Goal: Find specific page/section: Find specific page/section

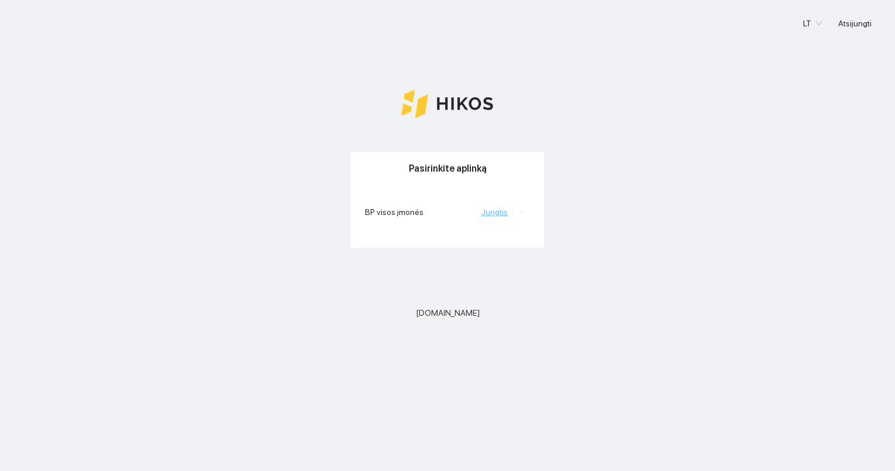
click at [501, 212] on link "Jungtis" at bounding box center [494, 211] width 26 height 9
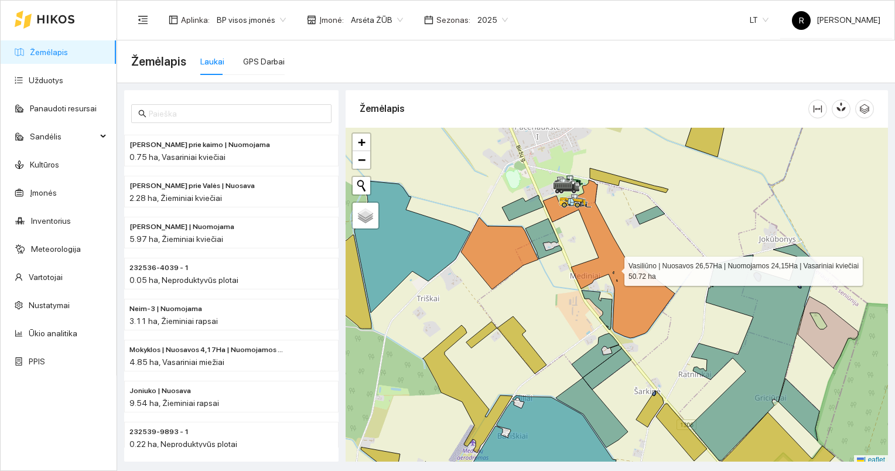
scroll to position [3, 0]
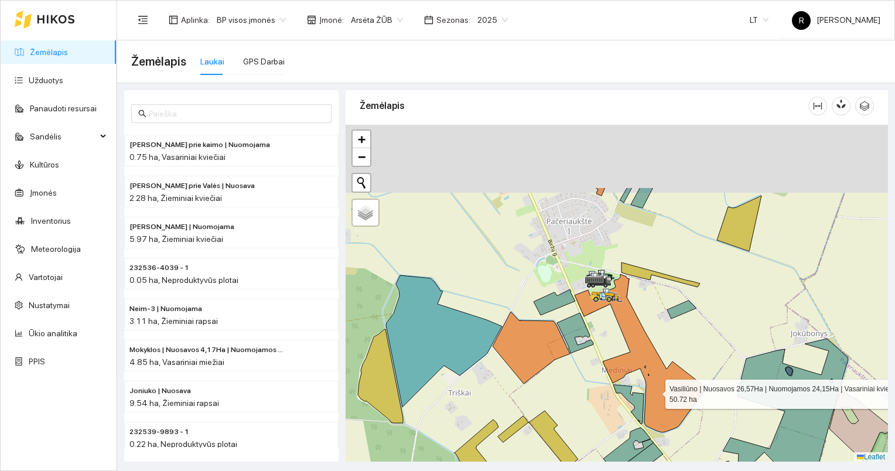
drag, startPoint x: 623, startPoint y: 292, endPoint x: 654, endPoint y: 389, distance: 102.2
click at [654, 389] on icon at bounding box center [641, 353] width 132 height 158
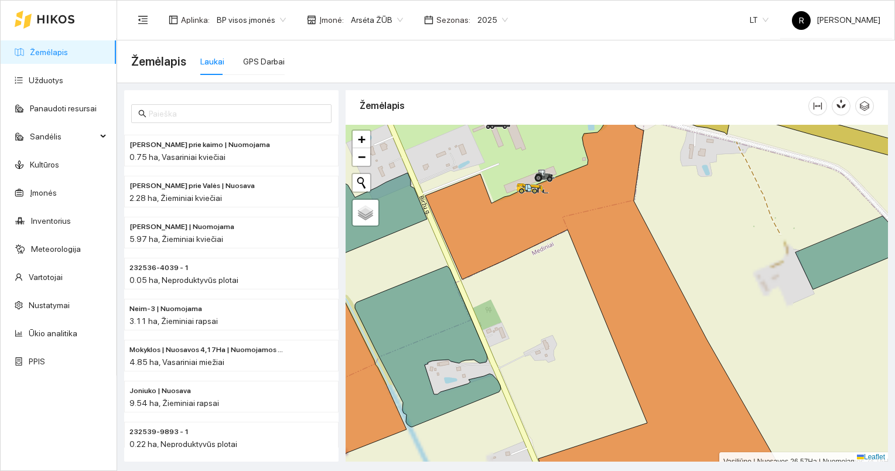
drag, startPoint x: 563, startPoint y: 230, endPoint x: 592, endPoint y: 389, distance: 161.9
click at [593, 391] on icon at bounding box center [645, 303] width 440 height 385
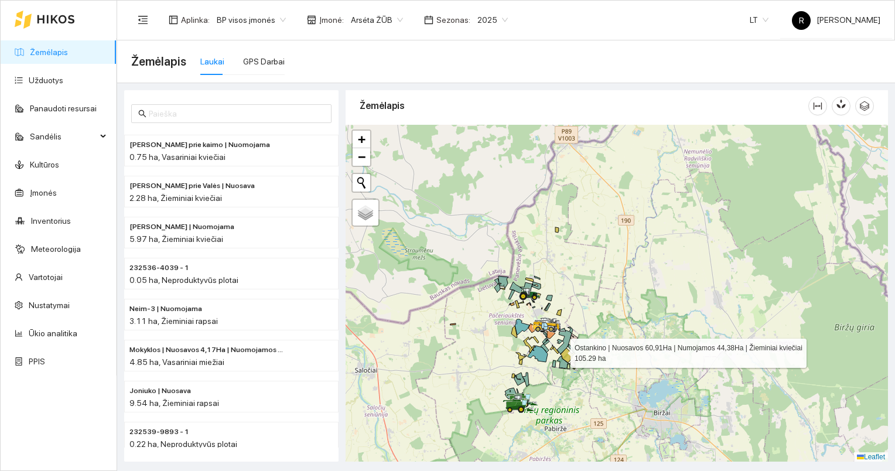
drag, startPoint x: 560, startPoint y: 353, endPoint x: 554, endPoint y: 260, distance: 93.3
click at [557, 327] on icon at bounding box center [565, 340] width 16 height 27
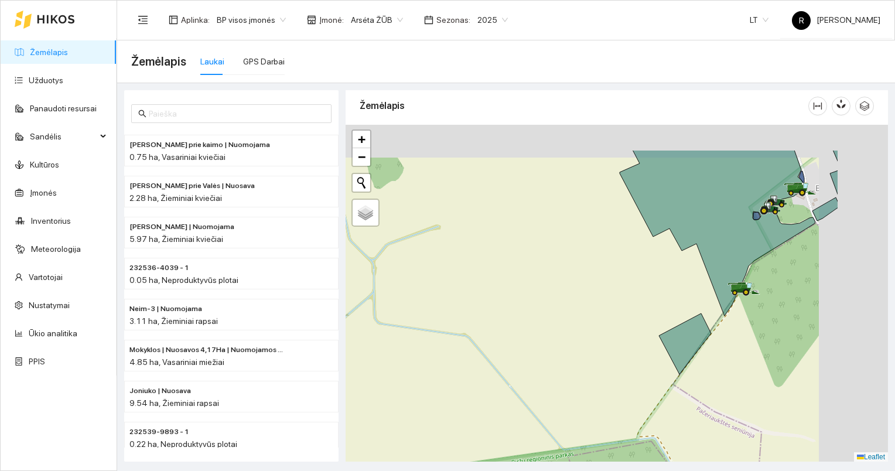
drag, startPoint x: 686, startPoint y: 233, endPoint x: 529, endPoint y: 326, distance: 182.0
click at [527, 326] on div at bounding box center [617, 293] width 542 height 337
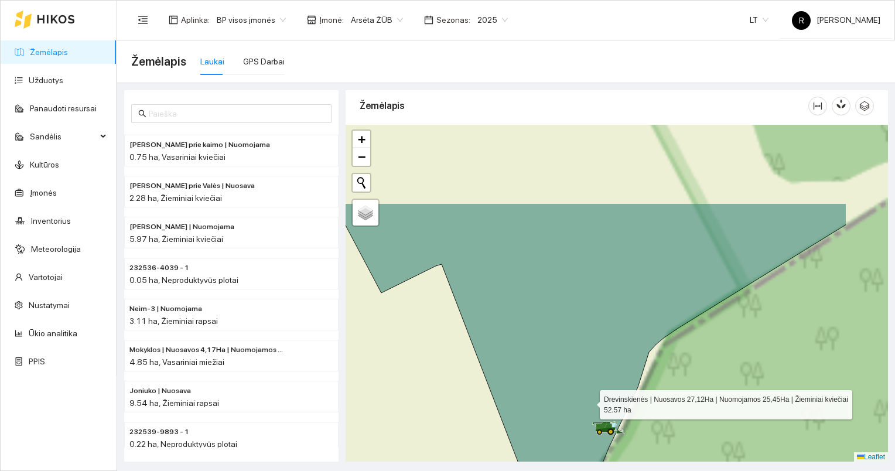
drag, startPoint x: 693, startPoint y: 279, endPoint x: 589, endPoint y: 406, distance: 164.5
click at [586, 409] on icon at bounding box center [549, 377] width 595 height 349
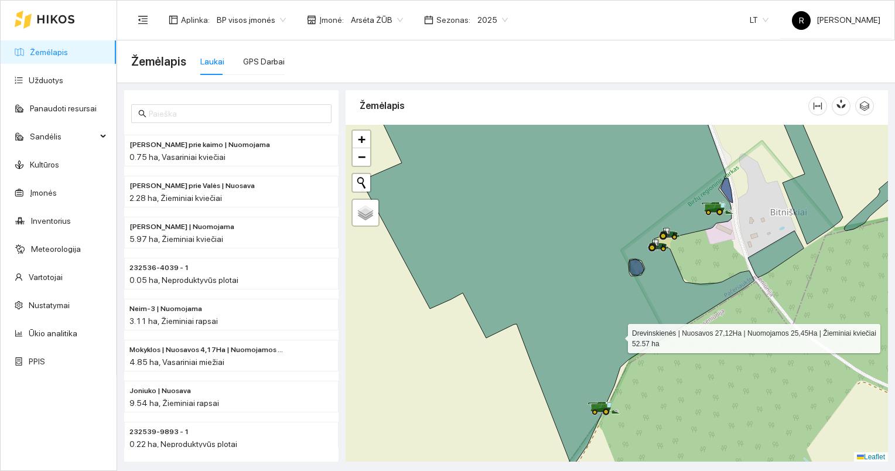
drag, startPoint x: 651, startPoint y: 313, endPoint x: 618, endPoint y: 335, distance: 40.1
click at [618, 335] on icon at bounding box center [559, 289] width 392 height 355
